Goal: Navigation & Orientation: Find specific page/section

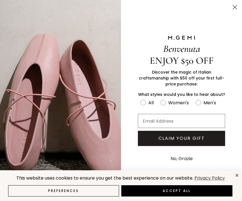
click at [176, 106] on label "Women's" at bounding box center [177, 103] width 35 height 9
click at [140, 99] on input "Women's" at bounding box center [140, 98] width 0 height 0
radio input "true"
click at [236, 4] on circle "Close dialog" at bounding box center [234, 7] width 9 height 9
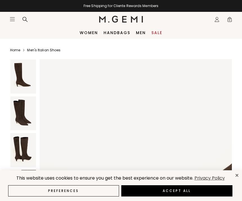
scroll to position [1056, 0]
click at [192, 192] on button "Accept All" at bounding box center [176, 190] width 111 height 11
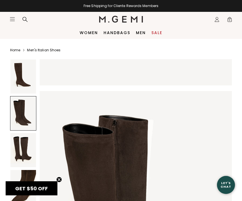
scroll to position [228, 0]
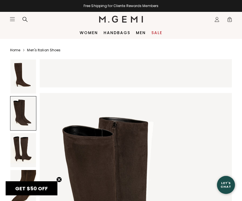
click at [57, 181] on circle "Close teaser" at bounding box center [59, 179] width 5 height 5
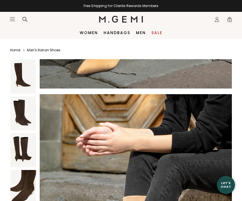
scroll to position [1536, 0]
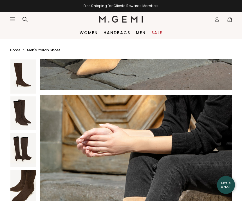
click at [28, 77] on img at bounding box center [23, 76] width 26 height 34
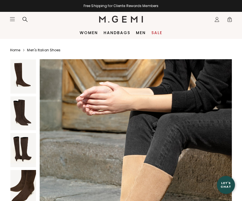
scroll to position [1577, 0]
click at [90, 33] on link "Women" at bounding box center [89, 32] width 18 height 5
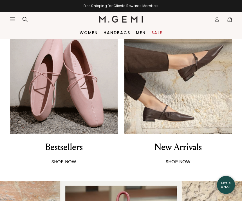
scroll to position [239, 0]
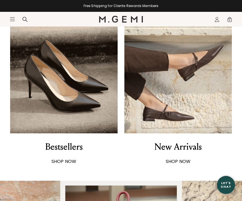
click at [184, 143] on div "New Arrivals" at bounding box center [177, 147] width 47 height 14
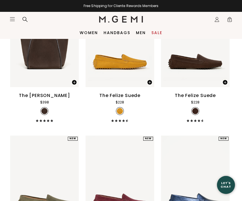
scroll to position [2190, 0]
